Goal: Information Seeking & Learning: Learn about a topic

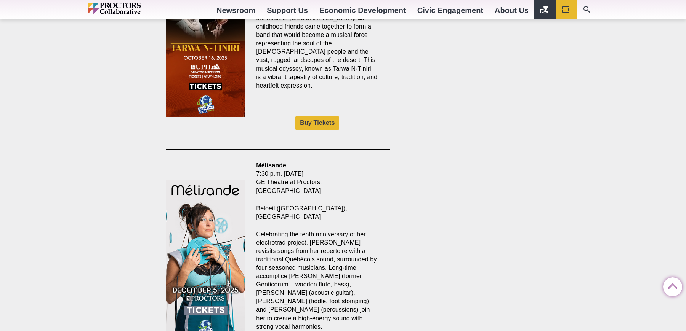
scroll to position [785, 0]
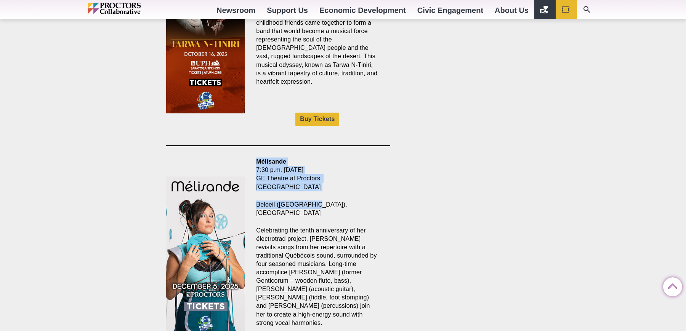
drag, startPoint x: 324, startPoint y: 178, endPoint x: 255, endPoint y: 146, distance: 75.7
click at [255, 158] on div "Mélisande 7:30 p.m. [DATE] GE Theatre at Proctors, [GEOGRAPHIC_DATA] [GEOGRAPHI…" at bounding box center [317, 258] width 145 height 200
copy div "Mélisande 7:30 p.m. [DATE] GE Theatre at Proctors, [GEOGRAPHIC_DATA] ([GEOGRAPH…"
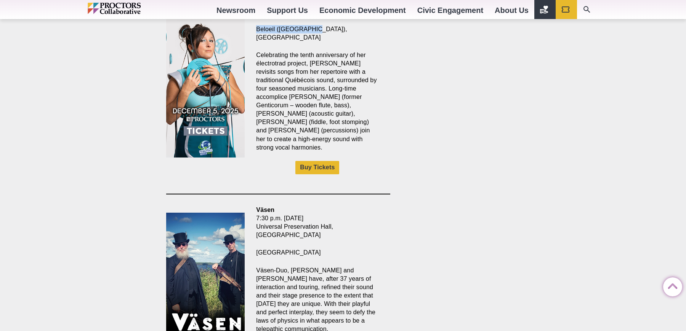
scroll to position [1006, 0]
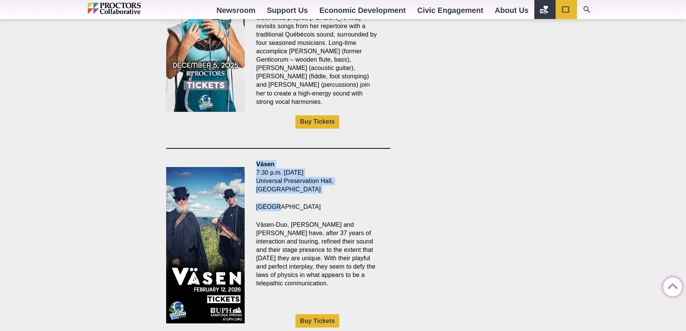
drag, startPoint x: 285, startPoint y: 173, endPoint x: 256, endPoint y: 129, distance: 52.5
click at [256, 160] on div "Väsen 7:30 p.m. [DATE] [GEOGRAPHIC_DATA], [GEOGRAPHIC_DATA] [GEOGRAPHIC_DATA] V…" at bounding box center [317, 248] width 145 height 176
copy div "Väsen 7:30 p.m. [DATE] [GEOGRAPHIC_DATA], [GEOGRAPHIC_DATA] [GEOGRAPHIC_DATA]"
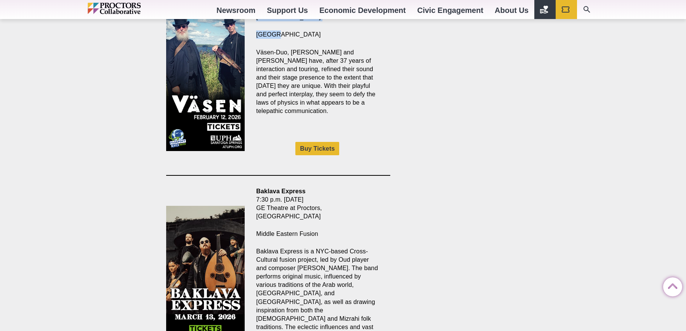
scroll to position [1189, 0]
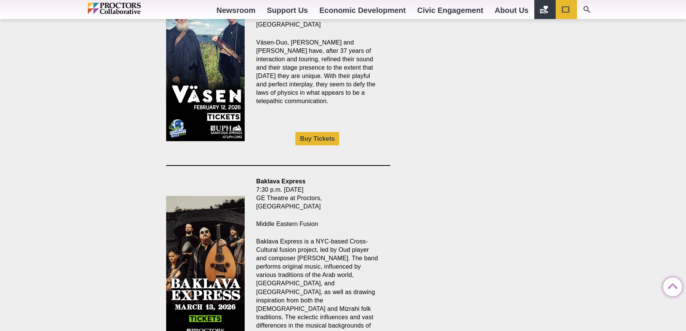
click at [319, 177] on p "Baklava Express 7:30 p.m. [DATE] GE Theatre at Proctors, [GEOGRAPHIC_DATA]" at bounding box center [317, 194] width 122 height 34
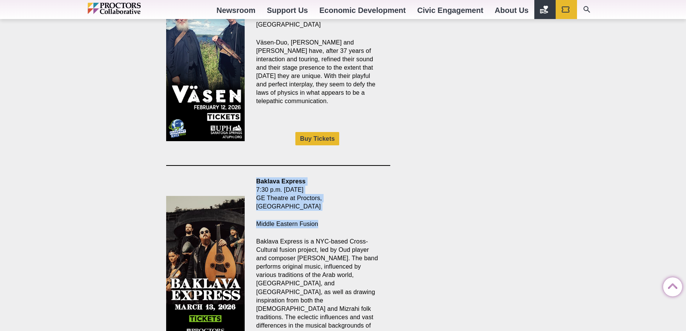
drag, startPoint x: 323, startPoint y: 183, endPoint x: 250, endPoint y: 150, distance: 80.3
click at [250, 177] on div "Baklava Express 7:30 p.m. [DATE] GE Theatre at Proctors, [GEOGRAPHIC_DATA] Midd…" at bounding box center [317, 277] width 145 height 200
copy div "Baklava Express 7:30 p.m. [DATE] GE Theatre at Proctors, Schenectady Middle Eas…"
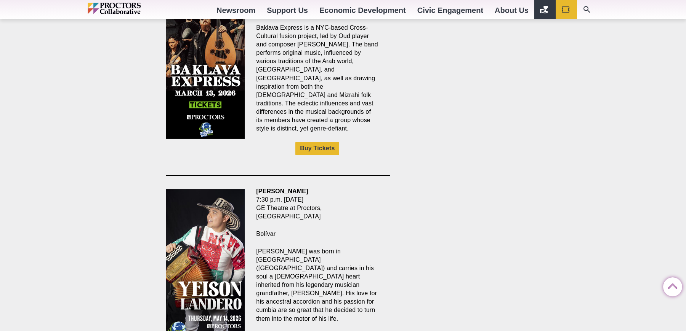
scroll to position [1405, 0]
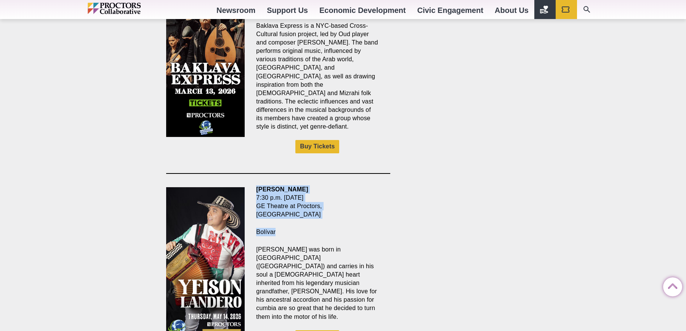
drag, startPoint x: 280, startPoint y: 176, endPoint x: 248, endPoint y: 134, distance: 52.5
click at [248, 185] on div "[PERSON_NAME] 7:30 p.m. [DATE] GE Theatre at Proctors, [GEOGRAPHIC_DATA] [GEOGR…" at bounding box center [278, 268] width 224 height 167
copy div "[PERSON_NAME] 7:30 p.m. [DATE] GE Theatre at Proctors, Schenectady Bolívar"
click at [372, 185] on p "[PERSON_NAME] 7:30 p.m. [DATE] GE Theatre at Proctors, [GEOGRAPHIC_DATA]" at bounding box center [317, 202] width 122 height 34
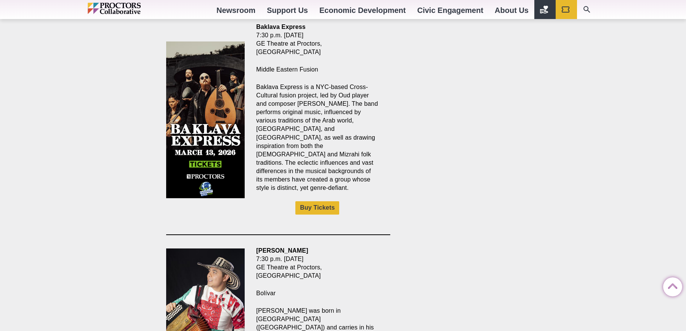
scroll to position [1247, 0]
